Goal: Information Seeking & Learning: Learn about a topic

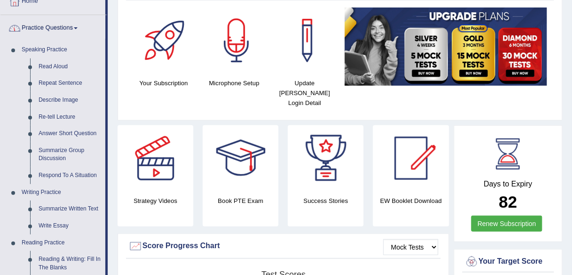
scroll to position [75, 0]
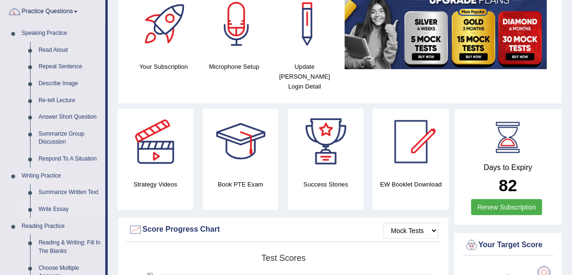
click at [58, 206] on link "Write Essay" at bounding box center [69, 209] width 71 height 17
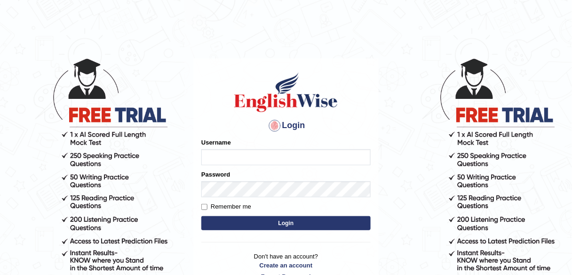
type input "shail123"
click at [233, 207] on label "Remember me" at bounding box center [226, 206] width 50 height 9
click at [207, 207] on input "Remember me" at bounding box center [204, 207] width 6 height 6
checkbox input "true"
click at [240, 221] on button "Login" at bounding box center [285, 223] width 169 height 14
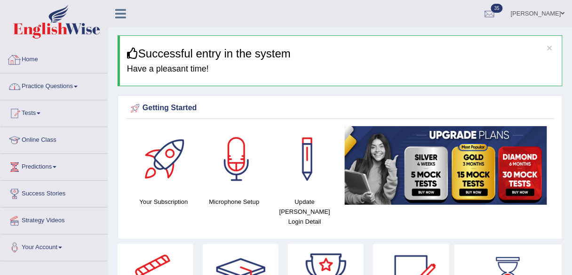
click at [65, 86] on link "Practice Questions" at bounding box center [53, 85] width 107 height 24
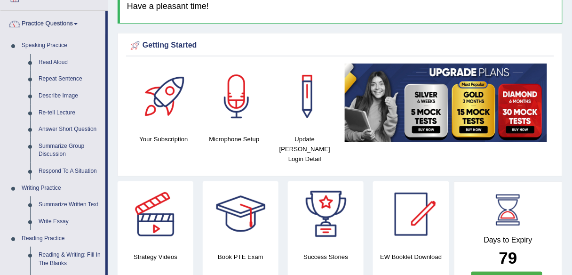
scroll to position [62, 0]
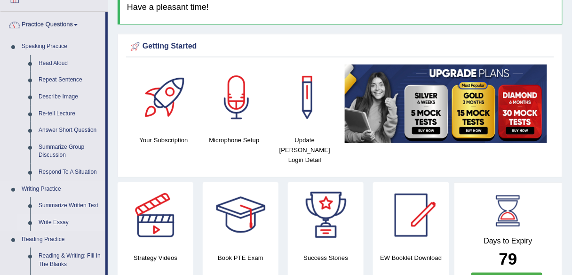
click at [64, 221] on link "Write Essay" at bounding box center [69, 222] width 71 height 17
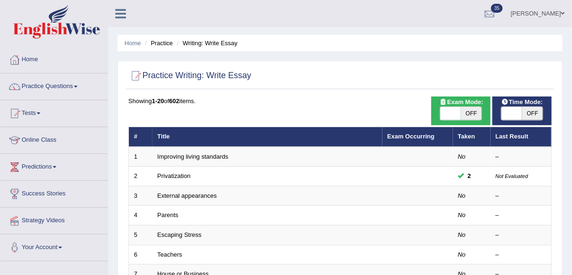
click at [481, 115] on span "OFF" at bounding box center [471, 113] width 21 height 13
checkbox input "true"
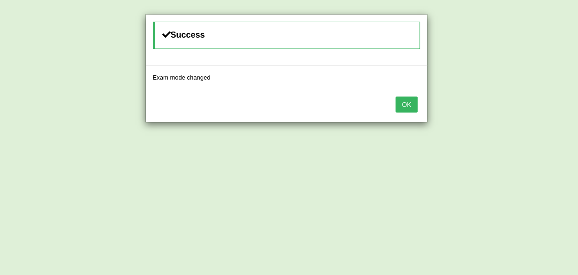
click at [405, 105] on button "OK" at bounding box center [406, 104] width 22 height 16
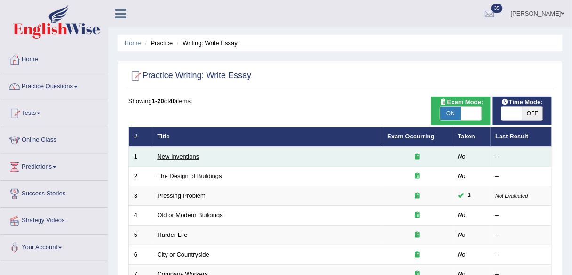
click at [194, 154] on link "New Inventions" at bounding box center [178, 156] width 42 height 7
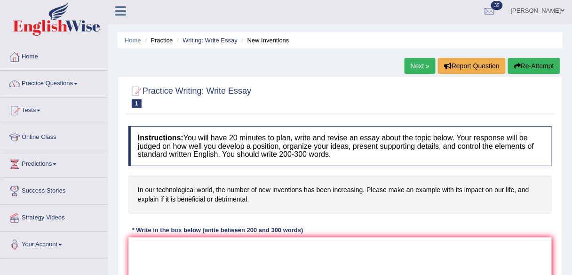
scroll to position [3, 0]
click at [415, 67] on link "Next »" at bounding box center [419, 65] width 31 height 16
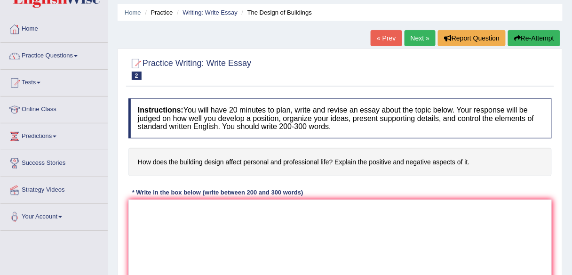
scroll to position [31, 0]
click at [420, 36] on link "Next »" at bounding box center [419, 38] width 31 height 16
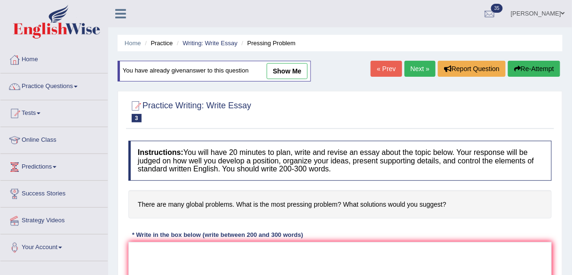
click at [416, 70] on link "Next »" at bounding box center [419, 69] width 31 height 16
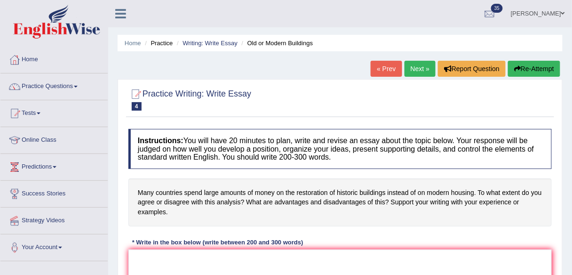
click at [411, 69] on link "Next »" at bounding box center [419, 69] width 31 height 16
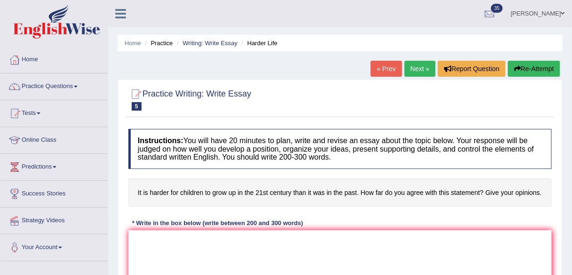
click at [413, 67] on link "Next »" at bounding box center [419, 69] width 31 height 16
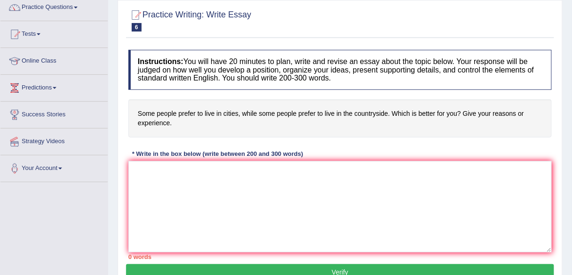
scroll to position [79, 0]
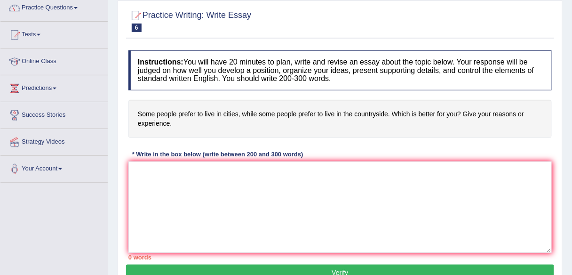
drag, startPoint x: 493, startPoint y: 2, endPoint x: 500, endPoint y: -12, distance: 16.0
click at [500, 0] on html "Toggle navigation Home Practice Questions Speaking Practice Read Aloud Repeat S…" at bounding box center [286, 58] width 572 height 275
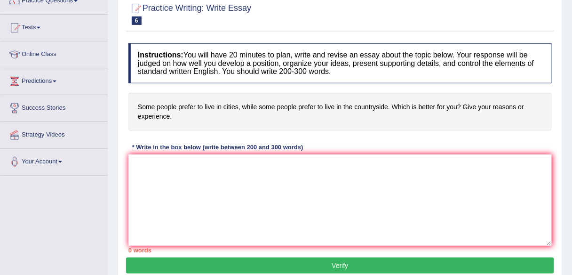
scroll to position [86, 0]
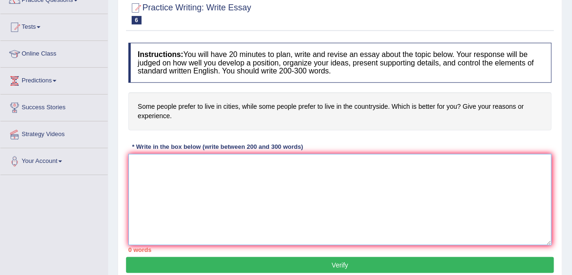
paste textarea "The increasing influence of (essay topic) on our lives has ignited numerous dis…"
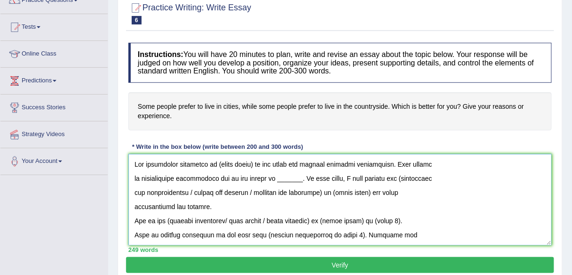
scroll to position [205, 0]
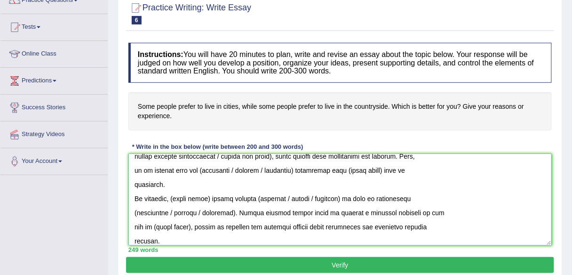
click at [132, 239] on textarea at bounding box center [339, 199] width 423 height 91
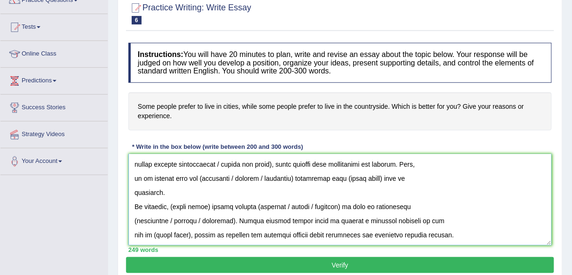
scroll to position [197, 0]
click at [133, 232] on textarea at bounding box center [339, 199] width 423 height 91
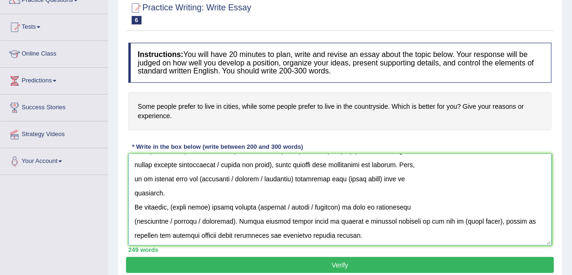
click at [131, 220] on textarea at bounding box center [339, 199] width 423 height 91
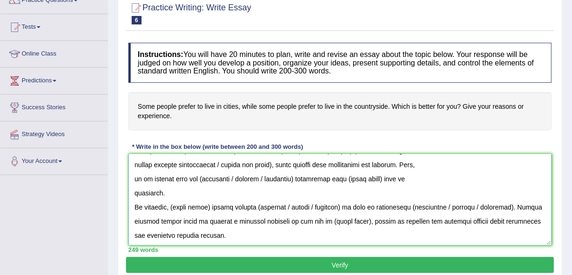
click at [131, 189] on textarea at bounding box center [339, 199] width 423 height 91
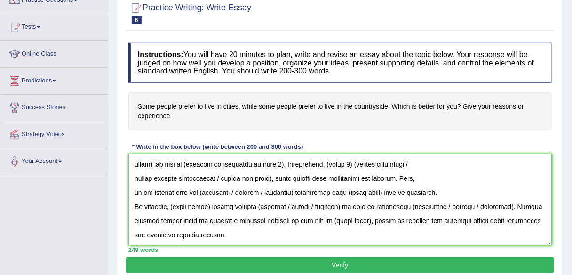
scroll to position [183, 0]
click at [131, 189] on textarea at bounding box center [339, 199] width 423 height 91
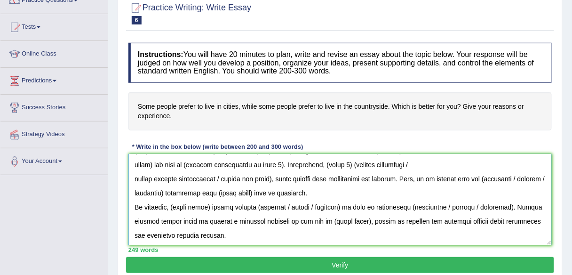
click at [129, 180] on textarea at bounding box center [339, 199] width 423 height 91
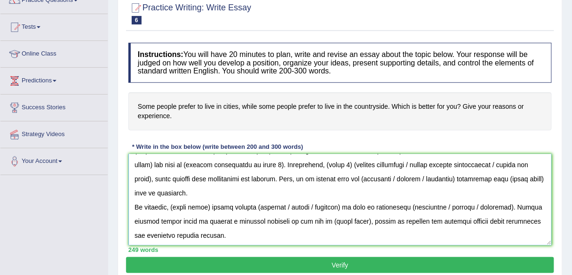
scroll to position [169, 0]
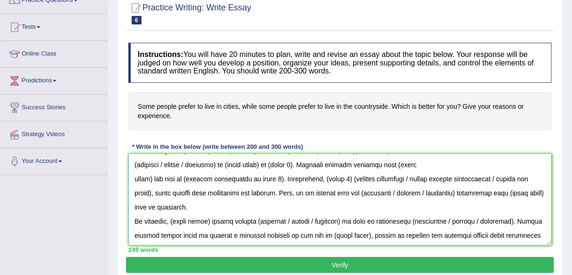
click at [128, 177] on textarea at bounding box center [339, 199] width 423 height 91
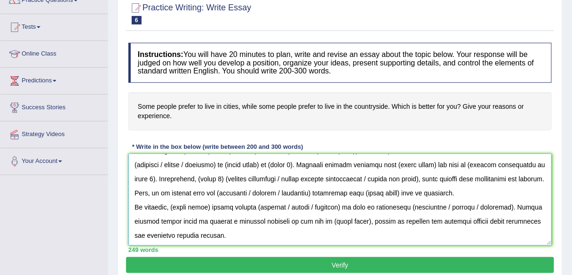
click at [131, 160] on textarea at bounding box center [339, 199] width 423 height 91
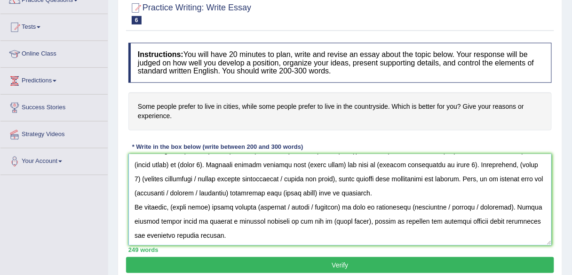
scroll to position [161, 0]
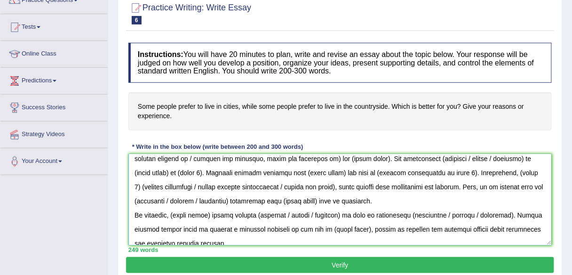
click at [131, 154] on textarea at bounding box center [339, 199] width 423 height 91
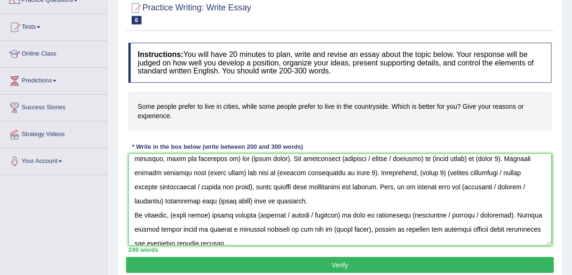
scroll to position [147, 0]
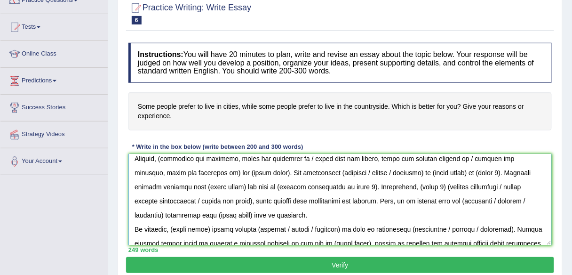
click at [131, 160] on textarea at bounding box center [339, 199] width 423 height 91
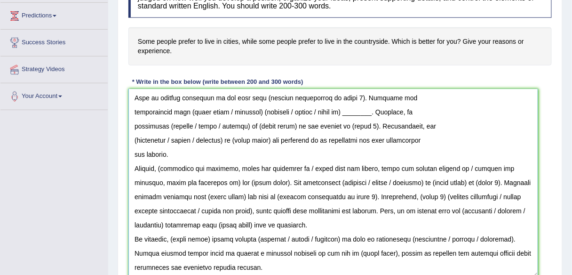
scroll to position [60, 0]
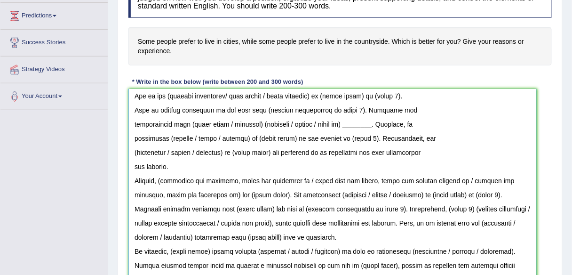
drag, startPoint x: 549, startPoint y: 175, endPoint x: 533, endPoint y: 285, distance: 111.1
click at [133, 164] on textarea at bounding box center [332, 189] width 408 height 200
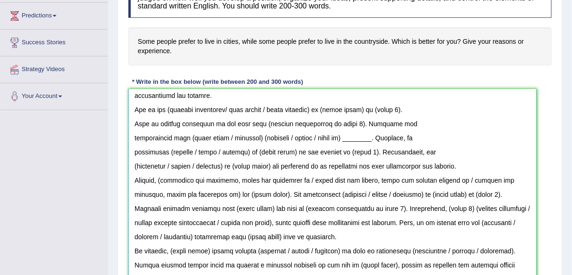
scroll to position [46, 0]
click at [129, 162] on textarea at bounding box center [332, 189] width 408 height 200
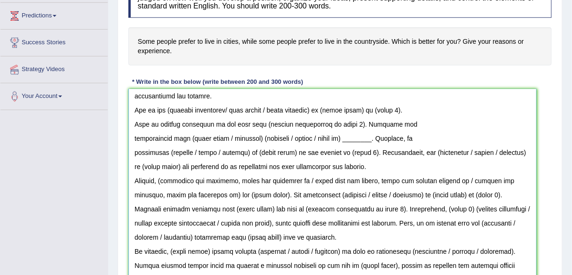
click at [129, 151] on textarea at bounding box center [332, 189] width 408 height 200
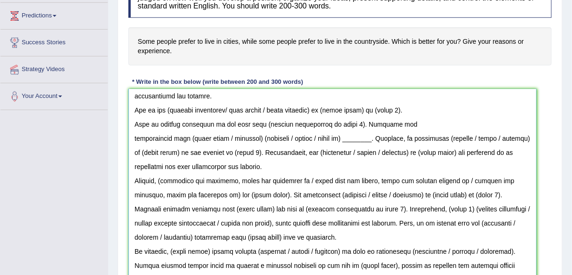
click at [129, 134] on textarea at bounding box center [332, 189] width 408 height 200
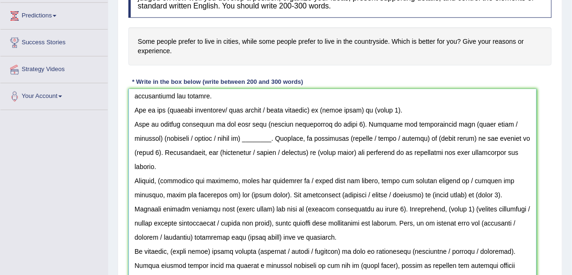
scroll to position [31, 0]
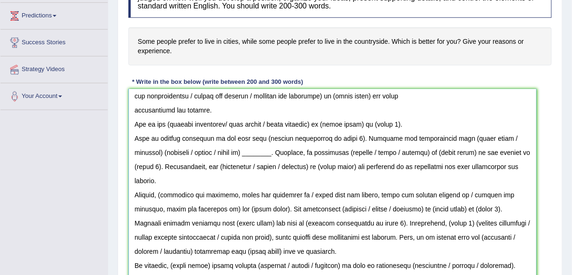
click at [130, 107] on textarea at bounding box center [332, 189] width 408 height 200
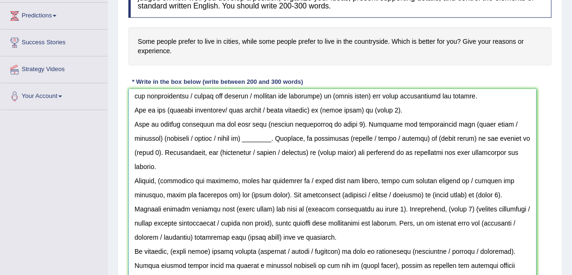
scroll to position [17, 0]
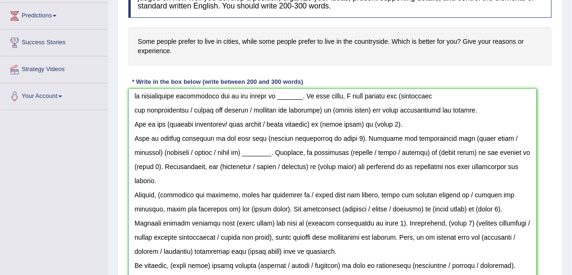
click at [130, 106] on textarea at bounding box center [332, 189] width 408 height 200
click at [130, 95] on textarea at bounding box center [332, 189] width 408 height 200
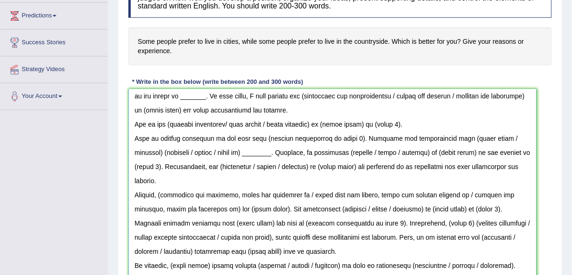
scroll to position [6, 0]
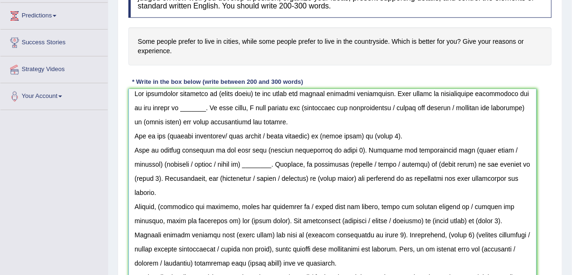
click at [131, 89] on textarea at bounding box center [332, 189] width 408 height 200
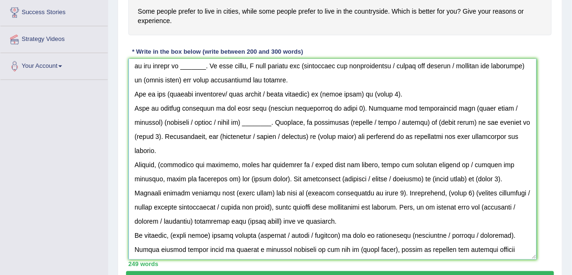
scroll to position [232, 0]
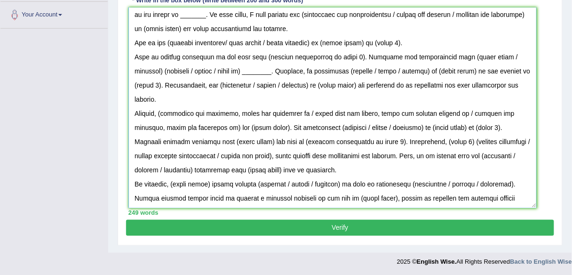
drag, startPoint x: 133, startPoint y: 90, endPoint x: 275, endPoint y: 196, distance: 177.4
click at [275, 196] on textarea at bounding box center [332, 108] width 408 height 200
click at [301, 141] on textarea at bounding box center [332, 108] width 408 height 200
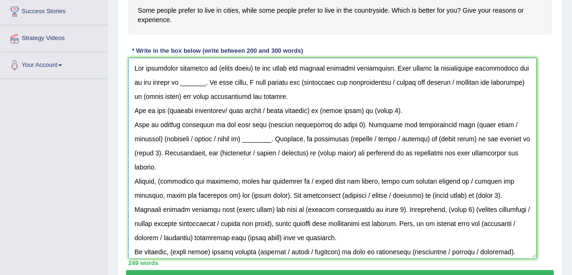
scroll to position [179, 0]
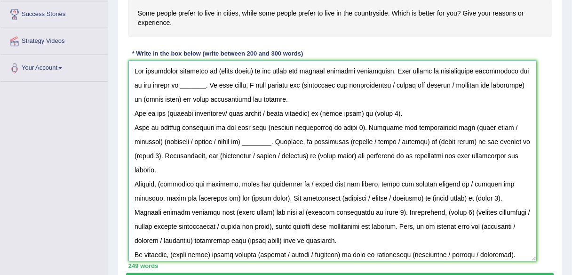
click at [131, 124] on textarea at bounding box center [332, 161] width 408 height 200
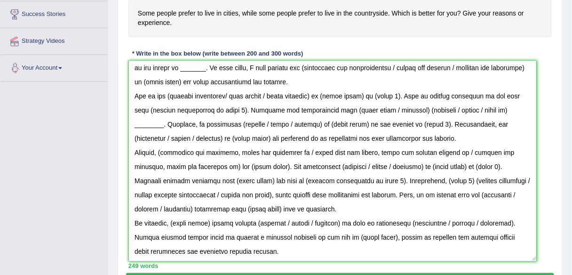
scroll to position [232, 0]
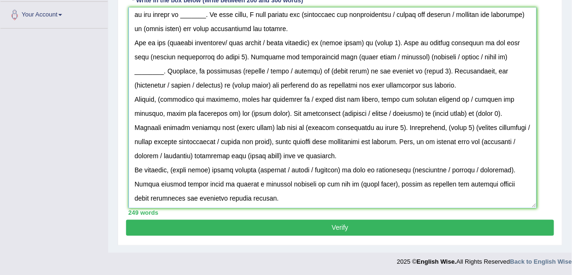
drag, startPoint x: 132, startPoint y: 65, endPoint x: 235, endPoint y: 163, distance: 141.7
click at [275, 204] on textarea at bounding box center [332, 108] width 408 height 200
click at [253, 110] on textarea at bounding box center [332, 108] width 408 height 200
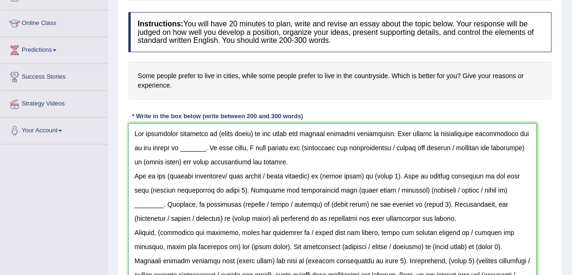
scroll to position [109, 0]
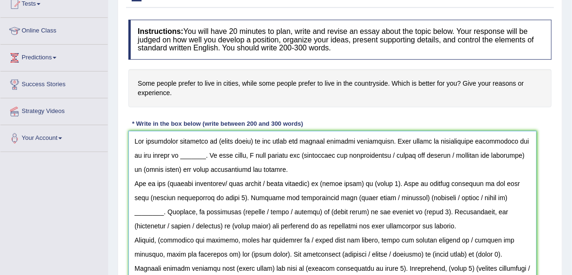
type textarea "The increasing influence of (essay topic) on our lives has ignited numerous dis…"
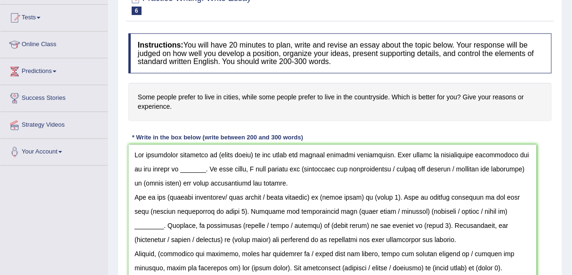
scroll to position [52, 0]
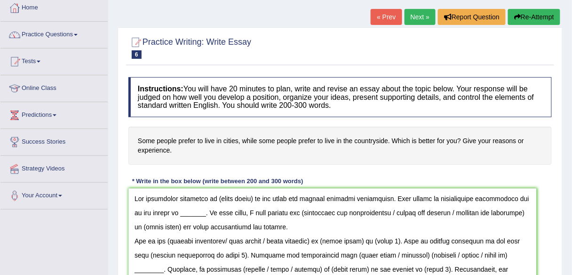
click at [416, 14] on link "Next »" at bounding box center [419, 17] width 31 height 16
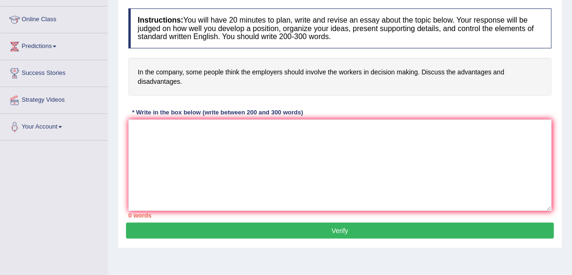
scroll to position [121, 0]
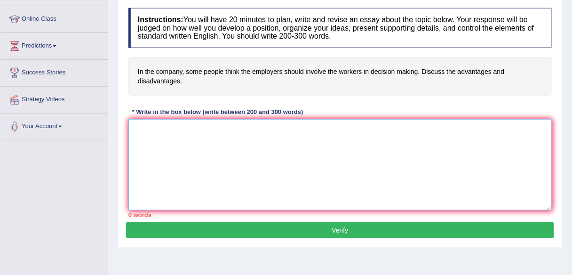
paste textarea "The increasing influence of (essay topic) on our lives has ignited numerous dis…"
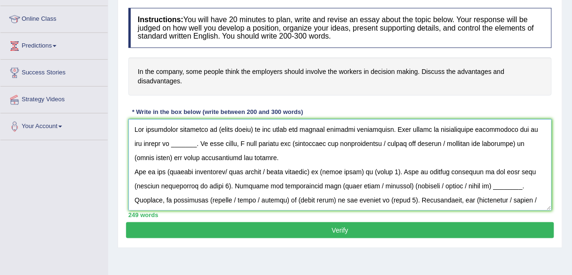
scroll to position [120, 0]
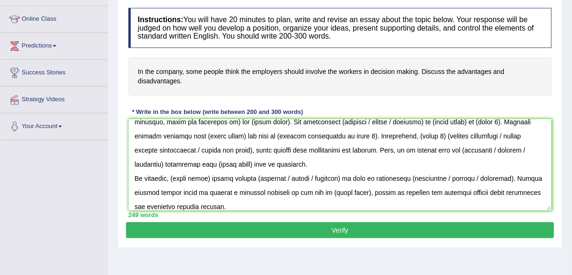
drag, startPoint x: 553, startPoint y: 203, endPoint x: 545, endPoint y: 223, distance: 21.9
click at [545, 223] on div "Practice Writing: Write Essay 7 Company Workers Instructions: You will have 20 …" at bounding box center [340, 103] width 445 height 290
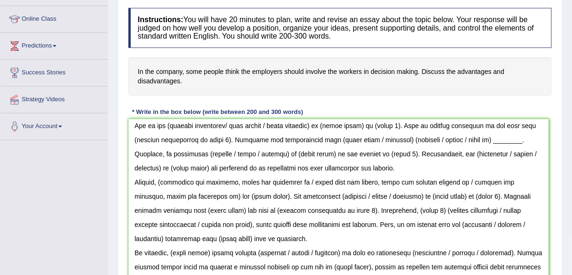
scroll to position [41, 0]
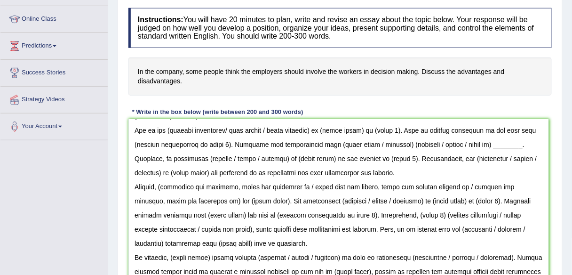
drag, startPoint x: 547, startPoint y: 206, endPoint x: 543, endPoint y: 291, distance: 85.6
click at [543, 154] on html "Toggle navigation Home Practice Questions Speaking Practice Read Aloud Repeat S…" at bounding box center [286, 16] width 572 height 275
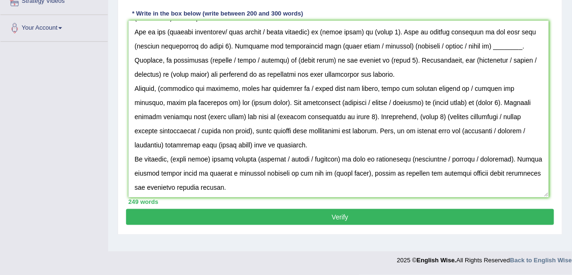
scroll to position [0, 0]
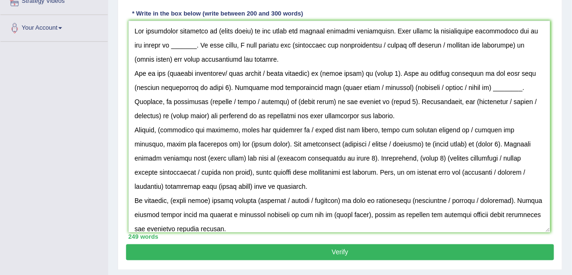
drag, startPoint x: 545, startPoint y: 193, endPoint x: 546, endPoint y: 229, distance: 35.8
click at [546, 229] on textarea at bounding box center [339, 127] width 422 height 212
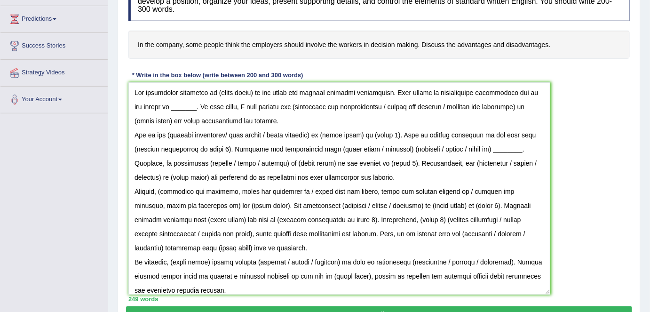
scroll to position [147, 0]
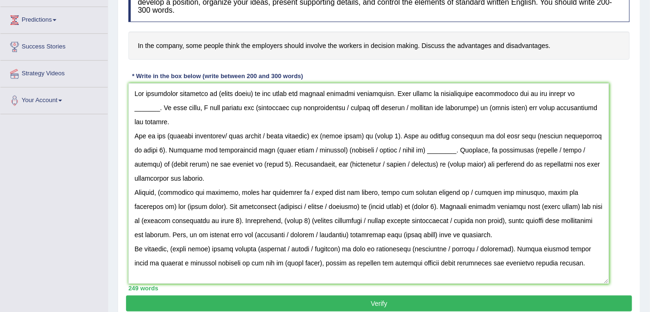
drag, startPoint x: 546, startPoint y: 290, endPoint x: 605, endPoint y: 278, distance: 60.3
click at [571, 274] on textarea at bounding box center [368, 183] width 480 height 200
drag, startPoint x: 251, startPoint y: 94, endPoint x: 228, endPoint y: 106, distance: 26.1
click at [214, 85] on textarea at bounding box center [368, 183] width 480 height 200
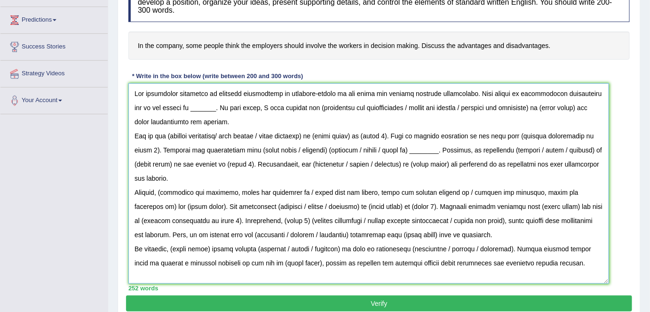
drag, startPoint x: 372, startPoint y: 93, endPoint x: 341, endPoint y: 94, distance: 31.5
click at [341, 94] on textarea at bounding box center [368, 183] width 480 height 200
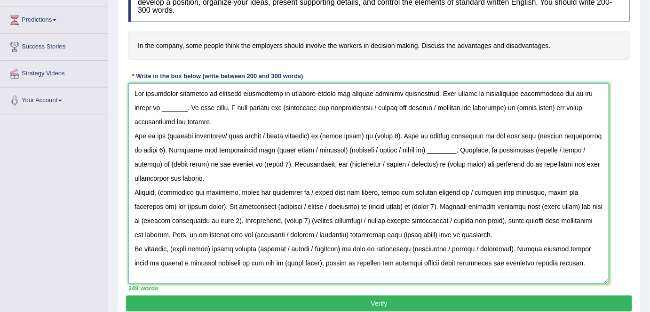
drag, startPoint x: 141, startPoint y: 109, endPoint x: 168, endPoint y: 109, distance: 26.3
click at [168, 109] on textarea at bounding box center [368, 183] width 480 height 200
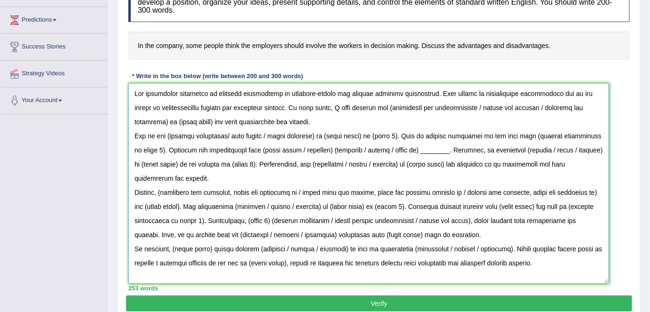
click at [375, 105] on textarea at bounding box center [368, 183] width 480 height 200
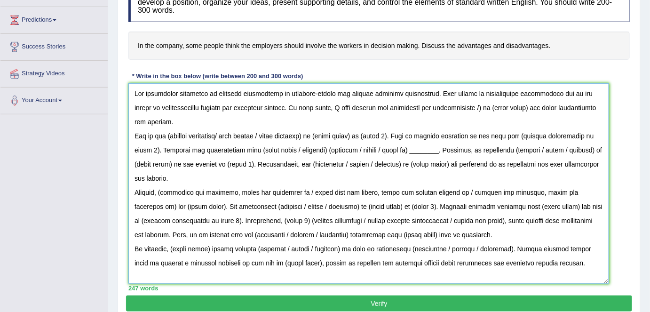
drag, startPoint x: 465, startPoint y: 105, endPoint x: 597, endPoint y: 102, distance: 131.2
click at [571, 102] on textarea at bounding box center [368, 183] width 480 height 200
click at [466, 112] on textarea at bounding box center [368, 183] width 480 height 200
click at [571, 96] on textarea at bounding box center [368, 183] width 480 height 200
drag, startPoint x: 514, startPoint y: 106, endPoint x: 463, endPoint y: 105, distance: 50.3
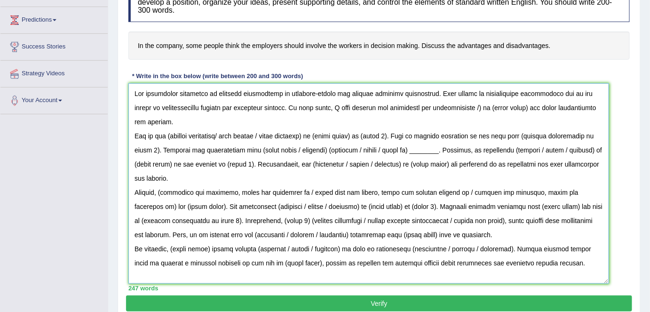
click at [463, 105] on textarea at bounding box center [368, 183] width 480 height 200
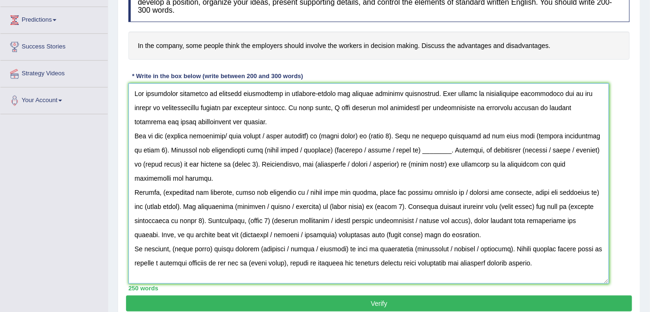
click at [261, 122] on textarea at bounding box center [368, 183] width 480 height 200
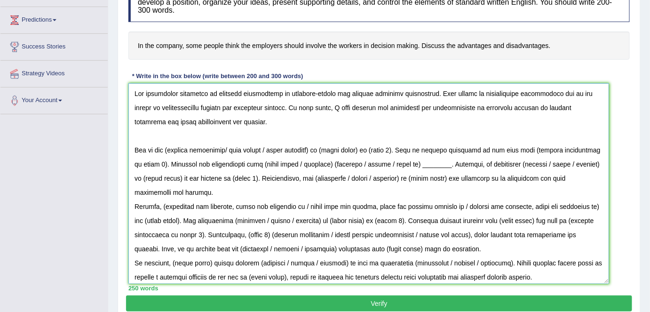
drag, startPoint x: 130, startPoint y: 88, endPoint x: 277, endPoint y: 129, distance: 152.4
click at [277, 129] on textarea at bounding box center [368, 183] width 480 height 200
click at [277, 131] on textarea at bounding box center [368, 183] width 480 height 200
click at [242, 190] on textarea at bounding box center [368, 183] width 480 height 200
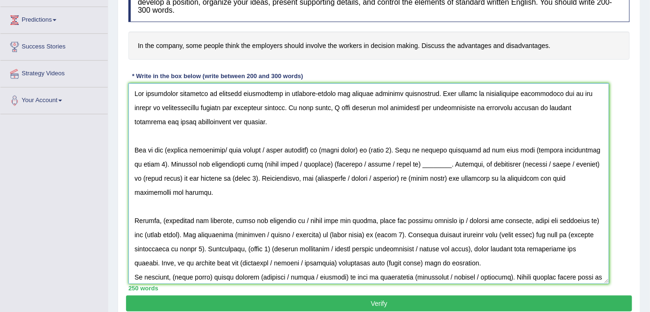
click at [502, 262] on textarea at bounding box center [368, 183] width 480 height 200
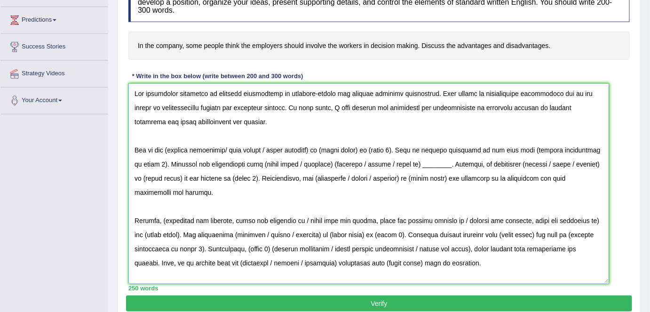
click at [171, 148] on textarea at bounding box center [368, 183] width 480 height 200
drag, startPoint x: 224, startPoint y: 149, endPoint x: 365, endPoint y: 149, distance: 141.0
click at [365, 149] on textarea at bounding box center [368, 183] width 480 height 200
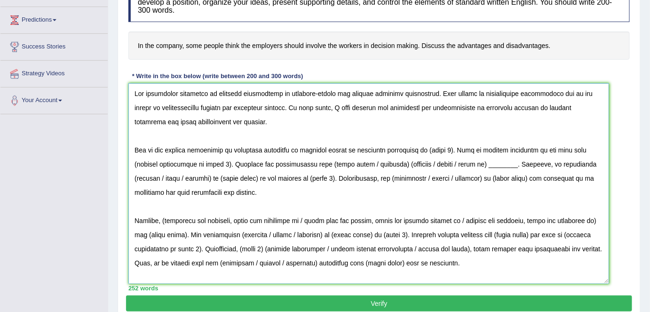
drag, startPoint x: 450, startPoint y: 147, endPoint x: 420, endPoint y: 148, distance: 29.6
click at [420, 148] on textarea at bounding box center [368, 183] width 480 height 200
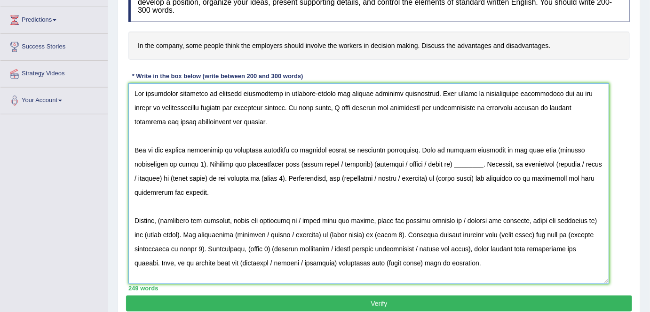
drag, startPoint x: 539, startPoint y: 147, endPoint x: 164, endPoint y: 163, distance: 375.0
click at [164, 163] on textarea at bounding box center [368, 183] width 480 height 200
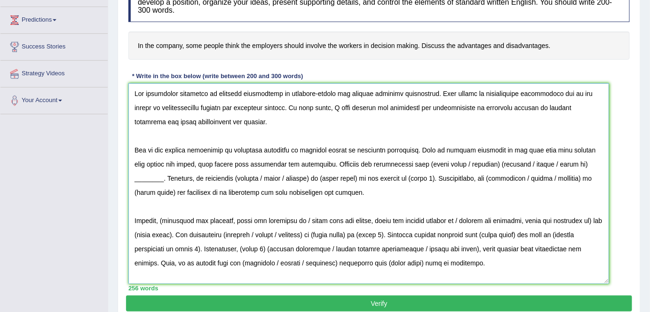
click at [275, 161] on textarea at bounding box center [368, 183] width 480 height 200
drag, startPoint x: 424, startPoint y: 162, endPoint x: 163, endPoint y: 173, distance: 260.7
click at [163, 173] on textarea at bounding box center [368, 183] width 480 height 200
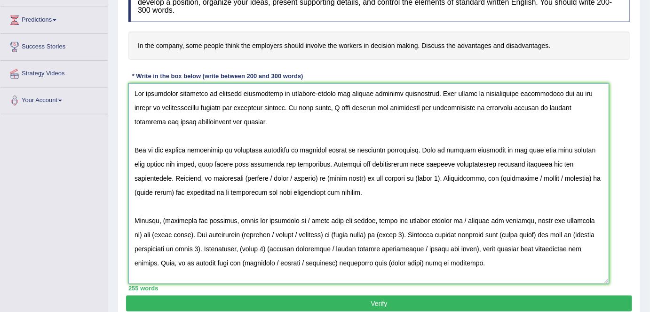
click at [244, 178] on textarea at bounding box center [368, 183] width 480 height 200
drag, startPoint x: 262, startPoint y: 174, endPoint x: 429, endPoint y: 180, distance: 167.4
click at [429, 180] on textarea at bounding box center [368, 183] width 480 height 200
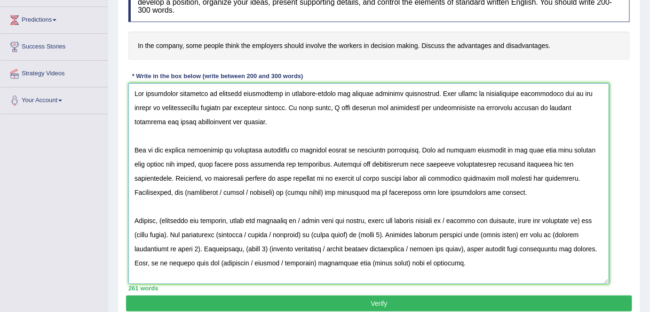
click at [502, 174] on textarea at bounding box center [368, 183] width 480 height 200
click at [566, 178] on textarea at bounding box center [368, 183] width 480 height 200
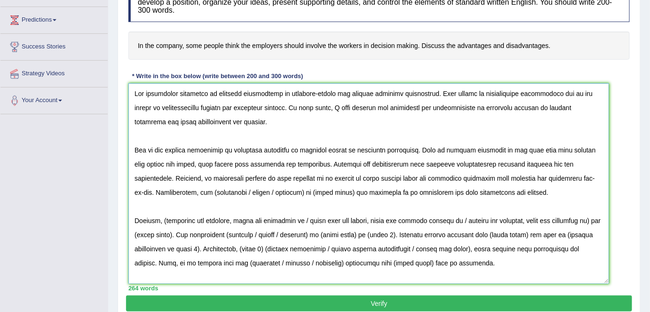
click at [516, 176] on textarea at bounding box center [368, 183] width 480 height 200
click at [144, 190] on textarea at bounding box center [368, 183] width 480 height 200
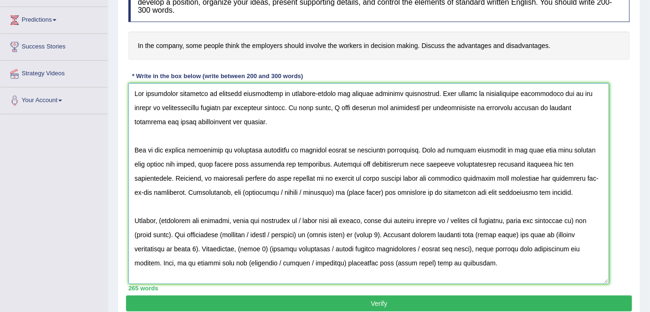
click at [238, 191] on textarea at bounding box center [368, 183] width 480 height 200
drag, startPoint x: 271, startPoint y: 188, endPoint x: 376, endPoint y: 195, distance: 105.5
click at [376, 195] on textarea at bounding box center [368, 183] width 480 height 200
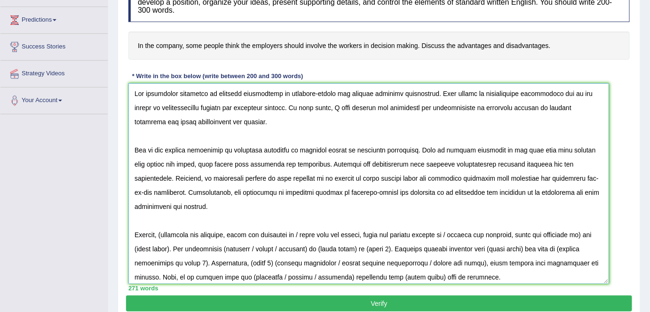
drag, startPoint x: 479, startPoint y: 194, endPoint x: 567, endPoint y: 189, distance: 88.9
click at [567, 189] on textarea at bounding box center [368, 183] width 480 height 200
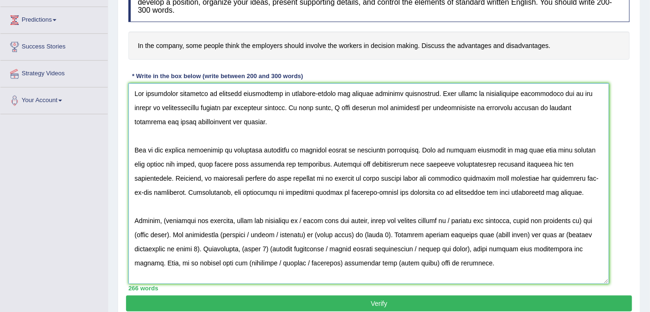
click at [549, 189] on textarea at bounding box center [368, 183] width 480 height 200
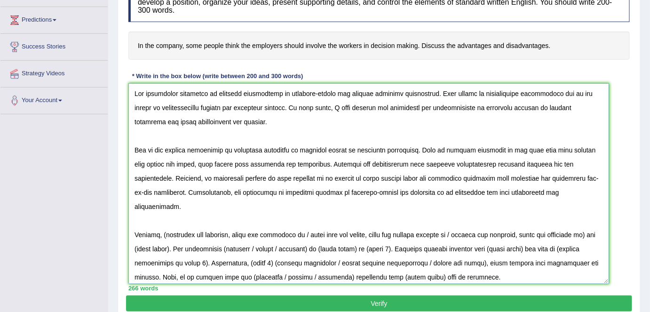
click at [322, 176] on textarea at bounding box center [368, 183] width 480 height 200
click at [330, 202] on textarea at bounding box center [368, 183] width 480 height 200
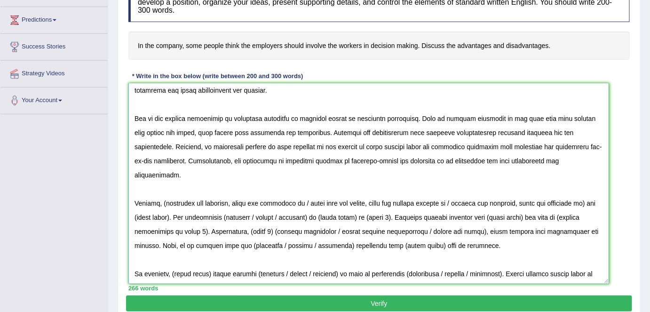
click at [165, 186] on textarea at bounding box center [368, 183] width 480 height 200
drag, startPoint x: 299, startPoint y: 186, endPoint x: 170, endPoint y: 203, distance: 130.4
click at [170, 203] on textarea at bounding box center [368, 183] width 480 height 200
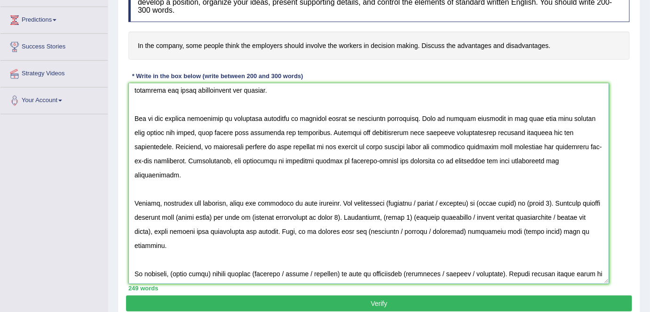
click at [386, 189] on textarea at bounding box center [368, 183] width 480 height 200
drag, startPoint x: 413, startPoint y: 187, endPoint x: 542, endPoint y: 187, distance: 129.3
click at [542, 187] on textarea at bounding box center [368, 183] width 480 height 200
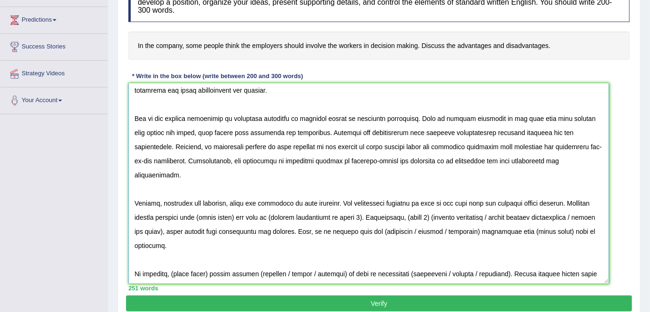
drag, startPoint x: 388, startPoint y: 202, endPoint x: 227, endPoint y: 197, distance: 161.8
click at [227, 197] on textarea at bounding box center [368, 183] width 480 height 200
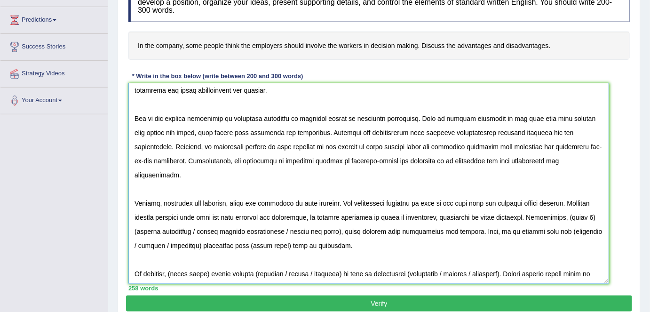
drag, startPoint x: 173, startPoint y: 217, endPoint x: 403, endPoint y: 220, distance: 230.8
click at [403, 220] on textarea at bounding box center [368, 183] width 480 height 200
click at [402, 229] on textarea at bounding box center [368, 183] width 480 height 200
drag, startPoint x: 336, startPoint y: 185, endPoint x: 342, endPoint y: 202, distance: 17.7
click at [342, 202] on textarea at bounding box center [368, 183] width 480 height 200
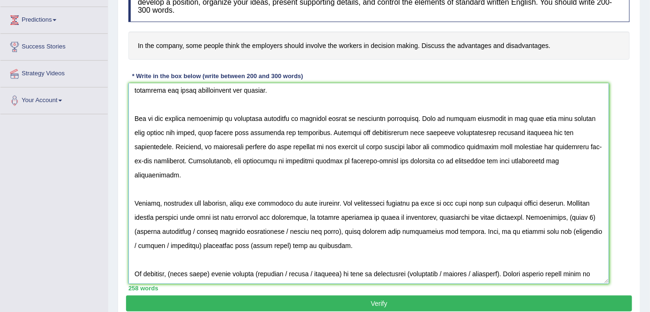
drag, startPoint x: 401, startPoint y: 211, endPoint x: 415, endPoint y: 208, distance: 13.4
click at [402, 211] on textarea at bounding box center [368, 183] width 480 height 200
drag, startPoint x: 214, startPoint y: 202, endPoint x: 555, endPoint y: 204, distance: 341.3
click at [555, 204] on textarea at bounding box center [368, 183] width 480 height 200
click at [456, 242] on textarea at bounding box center [368, 183] width 480 height 200
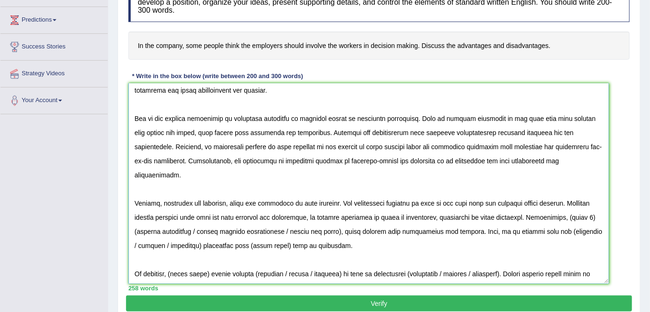
click at [345, 204] on textarea at bounding box center [368, 183] width 480 height 200
drag, startPoint x: 198, startPoint y: 216, endPoint x: 173, endPoint y: 211, distance: 25.0
click at [173, 211] on textarea at bounding box center [368, 183] width 480 height 200
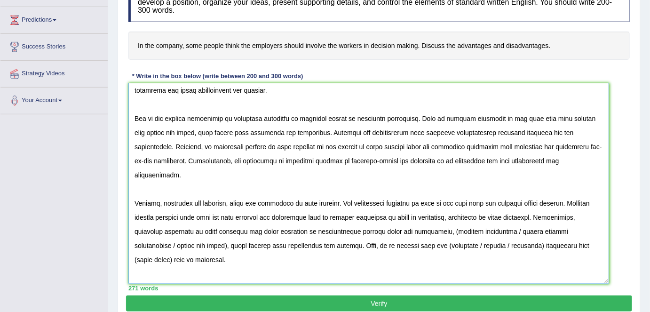
drag, startPoint x: 495, startPoint y: 214, endPoint x: 251, endPoint y: 225, distance: 244.2
click at [251, 225] on textarea at bounding box center [368, 183] width 480 height 200
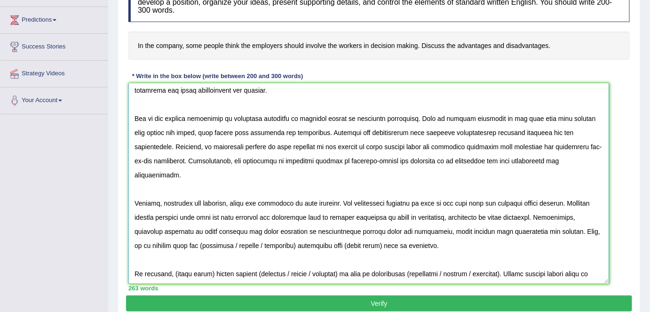
drag, startPoint x: 537, startPoint y: 213, endPoint x: 154, endPoint y: 230, distance: 383.0
click at [154, 230] on textarea at bounding box center [368, 183] width 480 height 200
click at [194, 230] on textarea at bounding box center [368, 183] width 480 height 200
drag, startPoint x: 227, startPoint y: 228, endPoint x: 368, endPoint y: 233, distance: 141.1
click at [368, 233] on textarea at bounding box center [368, 183] width 480 height 200
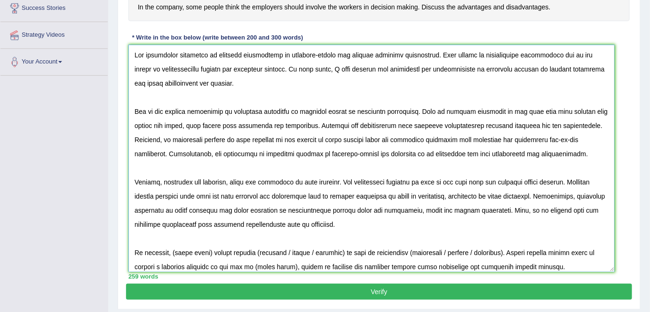
scroll to position [0, 0]
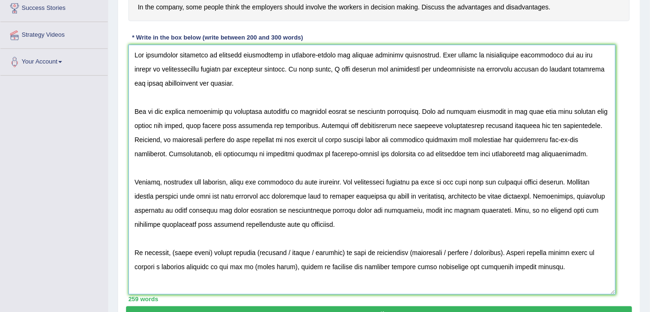
drag, startPoint x: 605, startPoint y: 242, endPoint x: 612, endPoint y: 291, distance: 49.8
click at [571, 274] on textarea at bounding box center [371, 170] width 487 height 250
drag, startPoint x: 209, startPoint y: 251, endPoint x: 174, endPoint y: 251, distance: 35.3
click at [174, 251] on textarea at bounding box center [371, 170] width 487 height 250
click at [339, 253] on textarea at bounding box center [371, 170] width 487 height 250
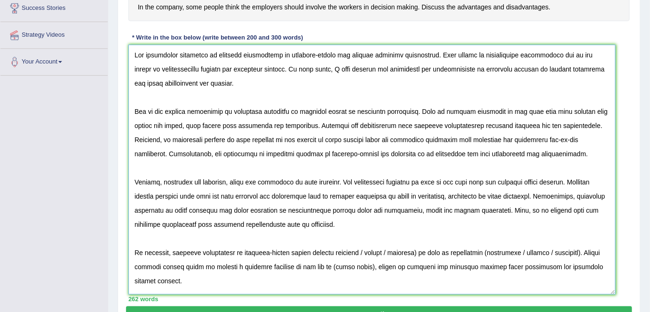
drag, startPoint x: 423, startPoint y: 250, endPoint x: 362, endPoint y: 251, distance: 60.6
click at [362, 251] on textarea at bounding box center [371, 170] width 487 height 250
click at [427, 250] on textarea at bounding box center [371, 170] width 487 height 250
drag, startPoint x: 456, startPoint y: 250, endPoint x: 515, endPoint y: 249, distance: 59.2
click at [515, 249] on textarea at bounding box center [371, 170] width 487 height 250
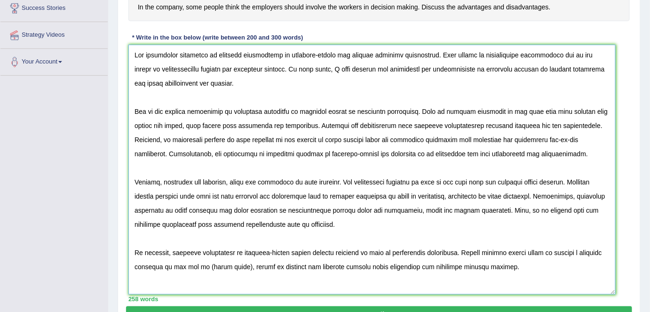
drag, startPoint x: 163, startPoint y: 266, endPoint x: 521, endPoint y: 265, distance: 358.2
click at [521, 265] on textarea at bounding box center [371, 170] width 487 height 250
click at [402, 260] on textarea at bounding box center [371, 170] width 487 height 250
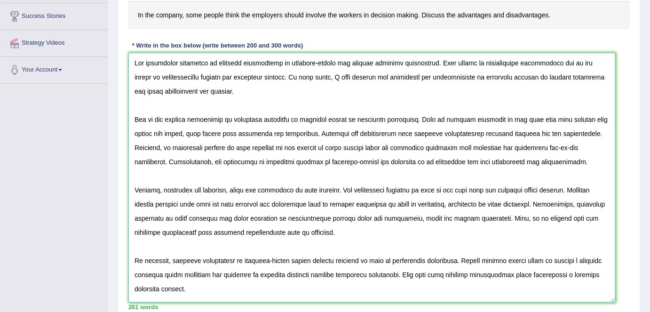
scroll to position [177, 0]
type textarea "The increasing influence of employee involvement in decision-making has ignited…"
drag, startPoint x: 132, startPoint y: 58, endPoint x: 303, endPoint y: 264, distance: 268.0
click at [366, 274] on textarea at bounding box center [371, 178] width 487 height 250
click at [423, 211] on textarea at bounding box center [371, 178] width 487 height 250
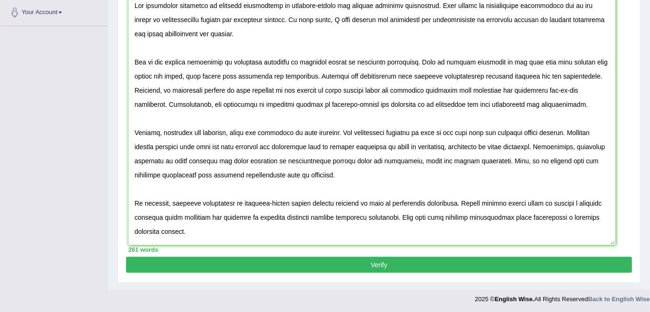
click at [331, 264] on button "Verify" at bounding box center [379, 265] width 506 height 16
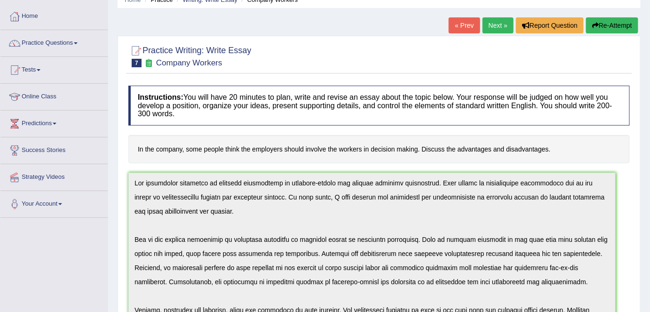
scroll to position [0, 0]
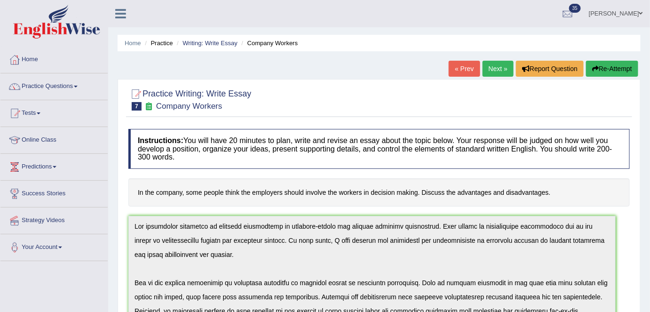
click at [571, 73] on button "Re-Attempt" at bounding box center [612, 69] width 52 height 16
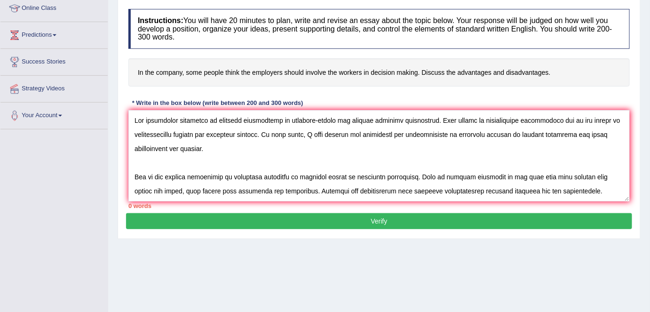
scroll to position [149, 0]
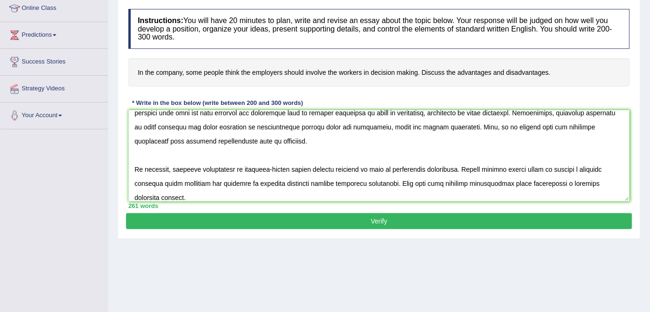
drag, startPoint x: 628, startPoint y: 200, endPoint x: 628, endPoint y: 211, distance: 10.3
click at [628, 211] on div "Instructions: You will have 20 minutes to plan, write and revise an essay about…" at bounding box center [379, 108] width 506 height 209
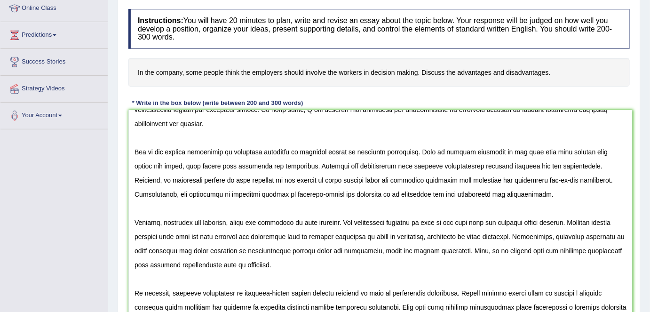
drag, startPoint x: 628, startPoint y: 199, endPoint x: 629, endPoint y: 328, distance: 128.8
click at [629, 180] on html "Toggle navigation Home Practice Questions Speaking Practice Read Aloud Repeat S…" at bounding box center [325, 24] width 650 height 312
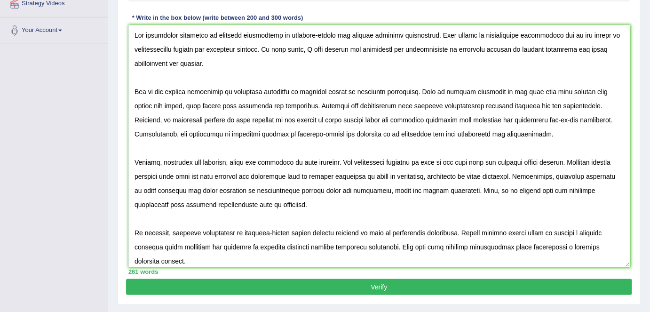
scroll to position [0, 0]
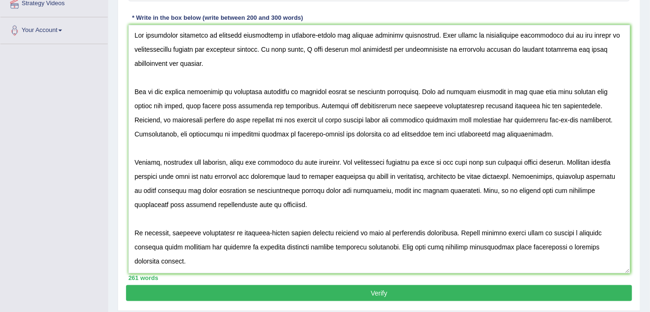
drag, startPoint x: 628, startPoint y: 242, endPoint x: 628, endPoint y: 270, distance: 27.7
click at [628, 270] on textarea at bounding box center [379, 149] width 502 height 248
click at [402, 177] on textarea at bounding box center [379, 149] width 502 height 248
click at [609, 188] on textarea at bounding box center [379, 149] width 502 height 248
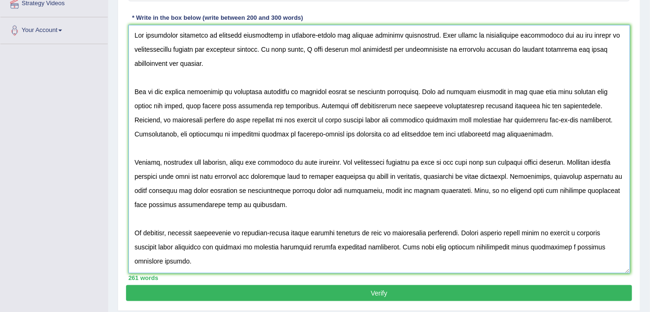
type textarea "The increasing influence of employee involvement in decision-making has ignited…"
click at [474, 293] on button "Verify" at bounding box center [379, 293] width 506 height 16
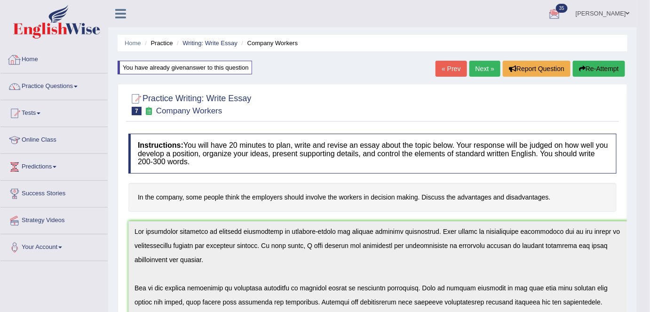
click at [64, 65] on link "Home" at bounding box center [53, 59] width 107 height 24
